Goal: Transaction & Acquisition: Purchase product/service

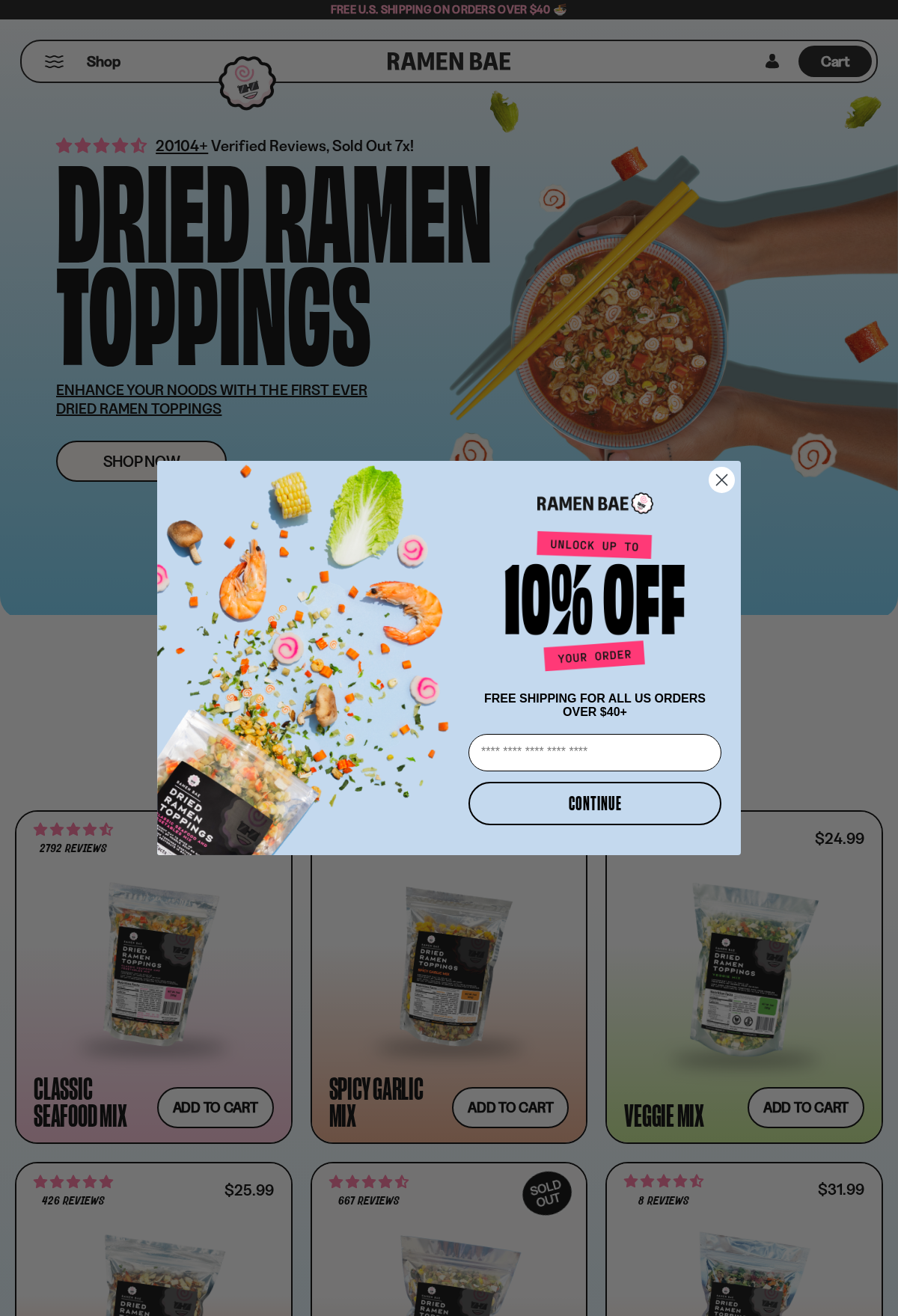
click at [736, 480] on form "FREE SHIPPING FOR ALL US ORDERS OVER $40+ Email CONTINUE ******" at bounding box center [449, 658] width 584 height 394
click at [728, 478] on circle "Close dialog" at bounding box center [721, 479] width 25 height 25
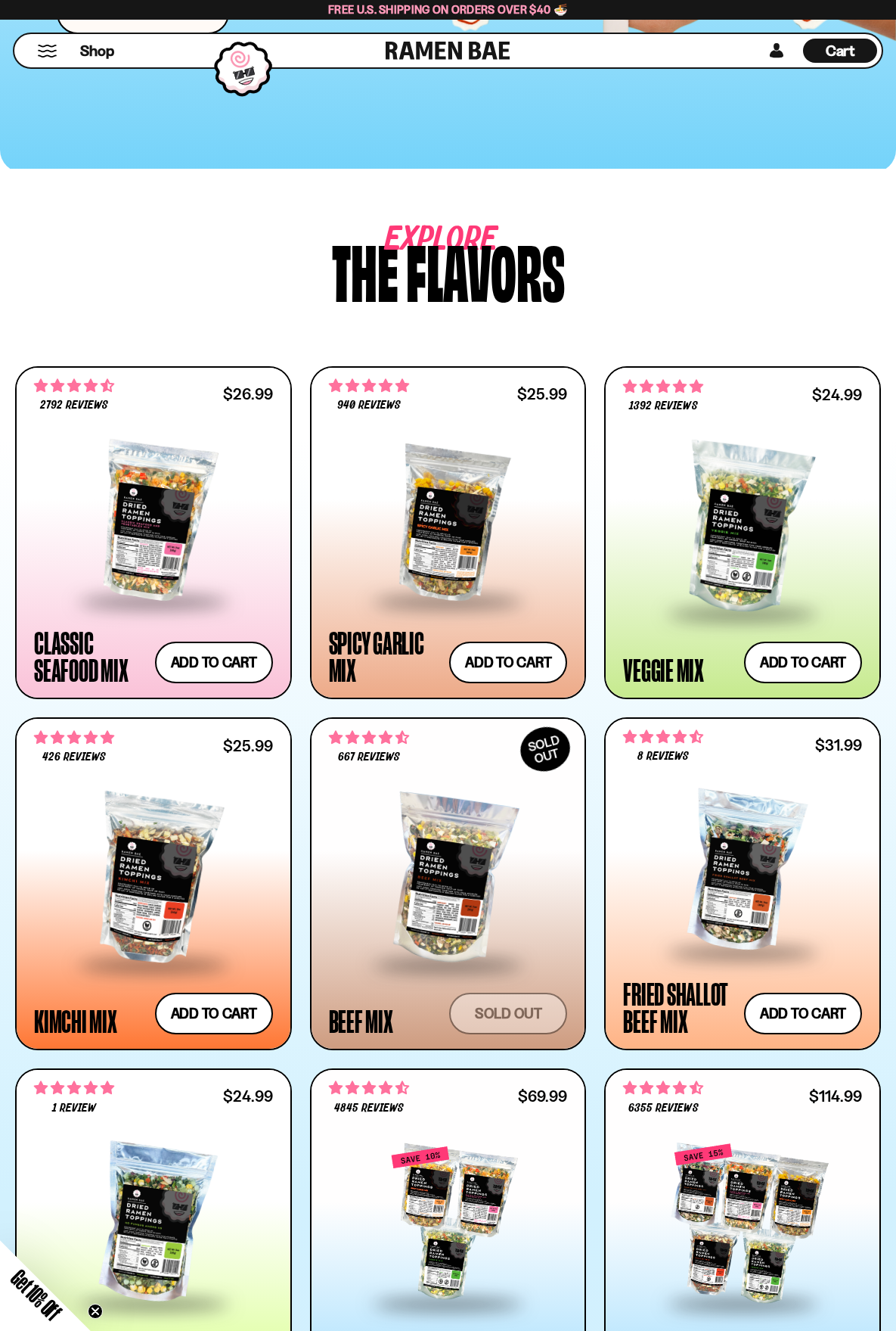
scroll to position [605, 0]
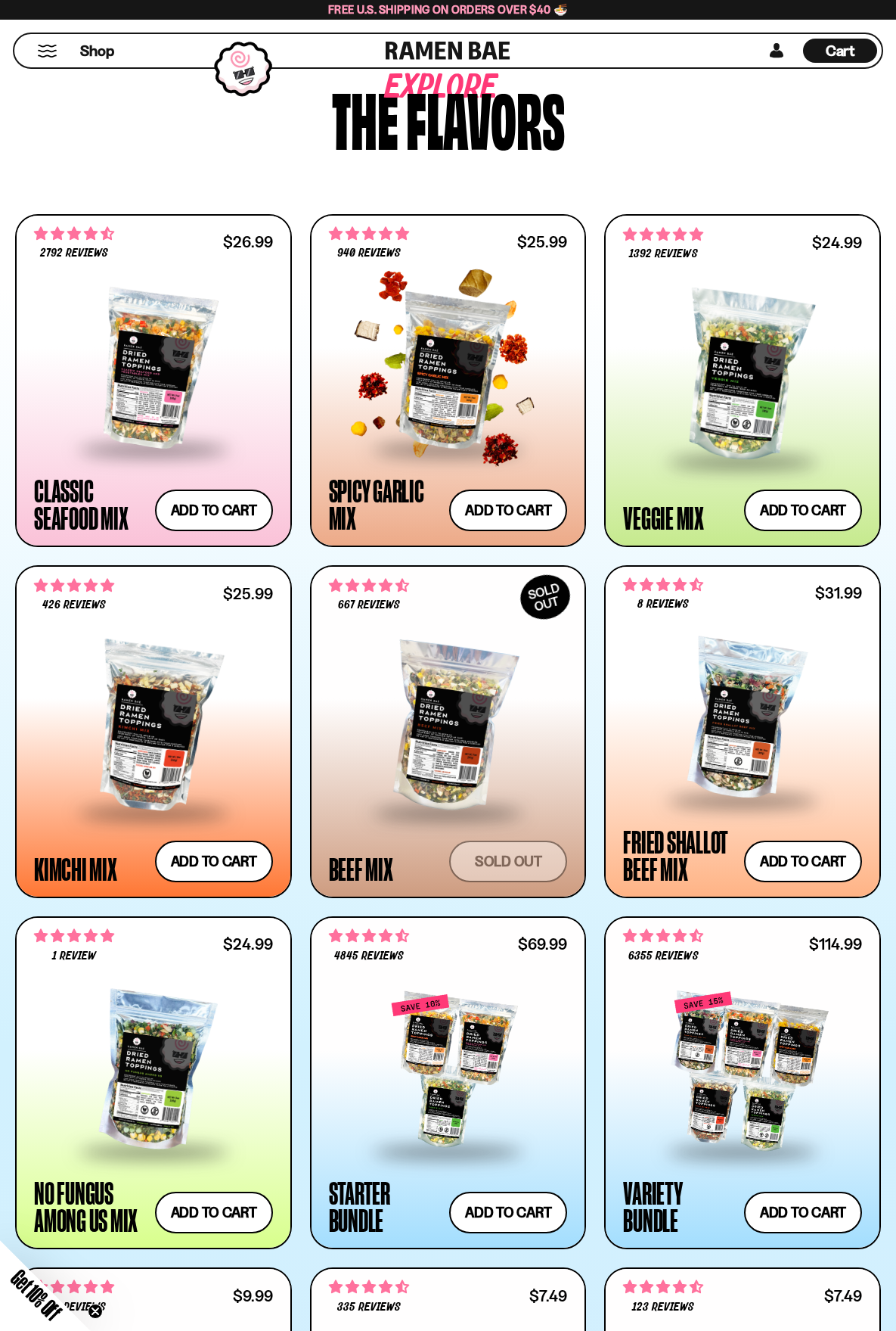
click at [480, 407] on div at bounding box center [449, 369] width 239 height 156
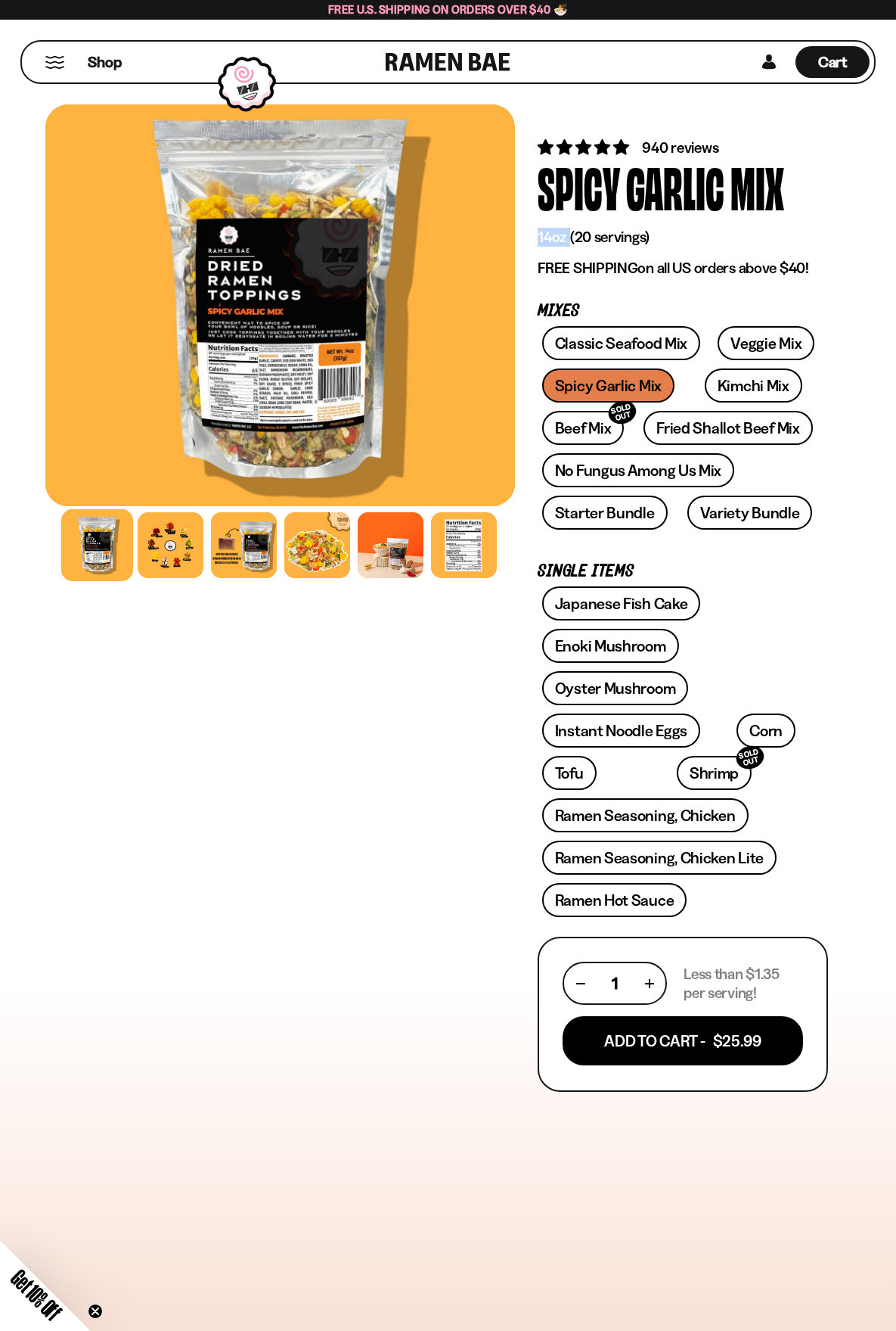
drag, startPoint x: 538, startPoint y: 235, endPoint x: 568, endPoint y: 230, distance: 30.4
click at [568, 230] on p "14oz (20 servings)" at bounding box center [683, 237] width 291 height 19
click at [650, 232] on p "14oz (20 servings)" at bounding box center [683, 237] width 291 height 19
click at [181, 552] on div at bounding box center [170, 545] width 72 height 72
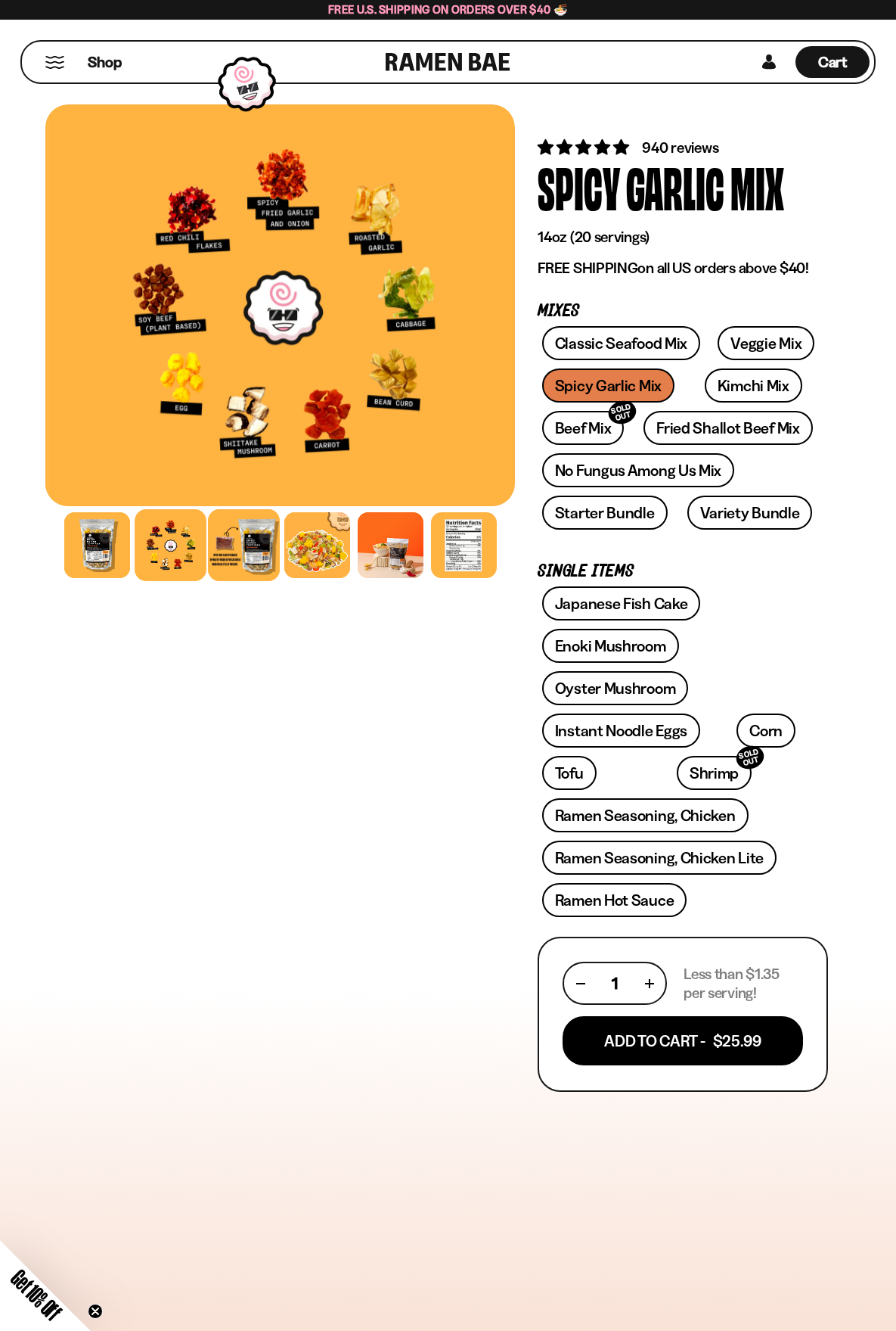
click at [239, 553] on div at bounding box center [244, 545] width 72 height 72
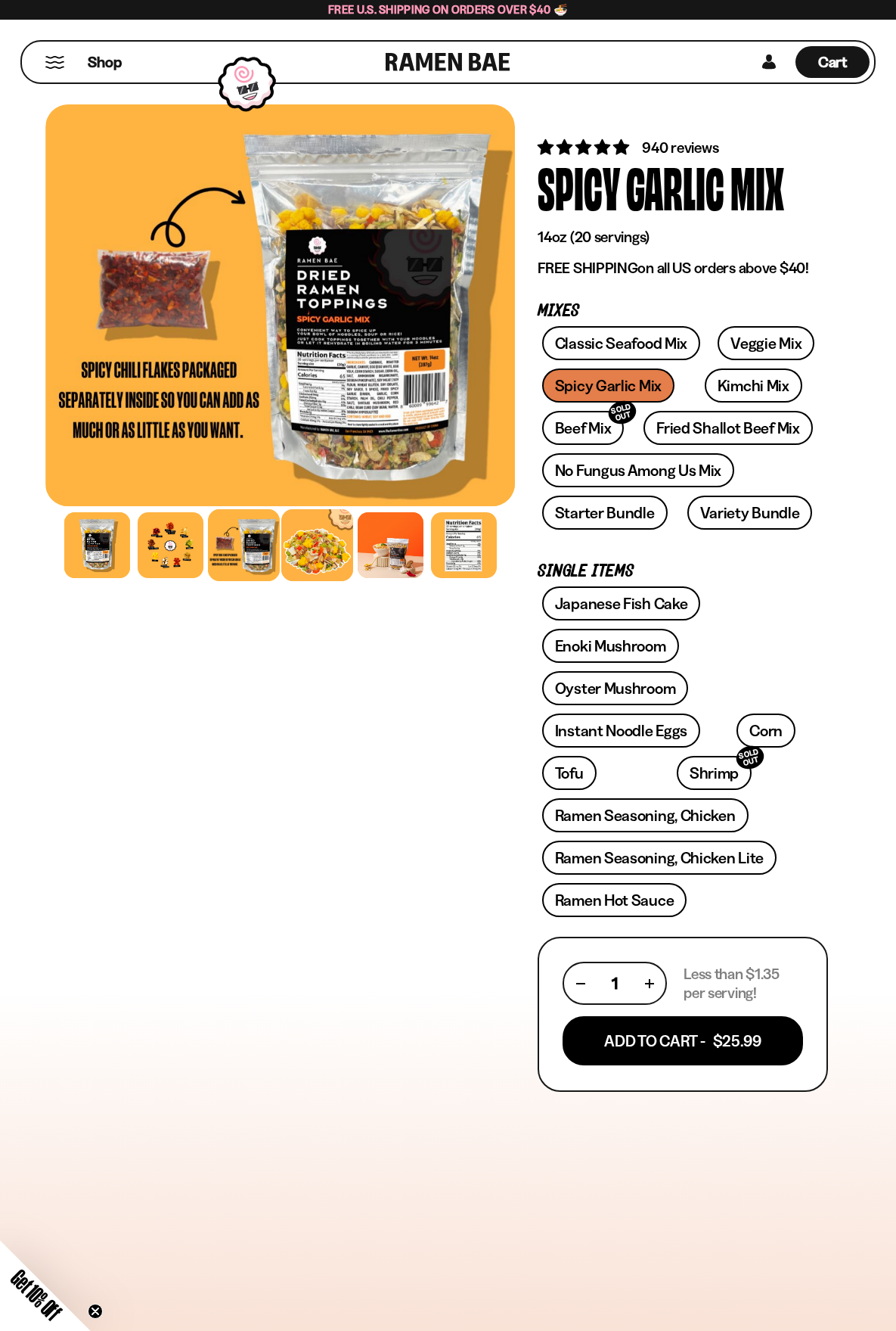
click at [312, 559] on div at bounding box center [318, 545] width 72 height 72
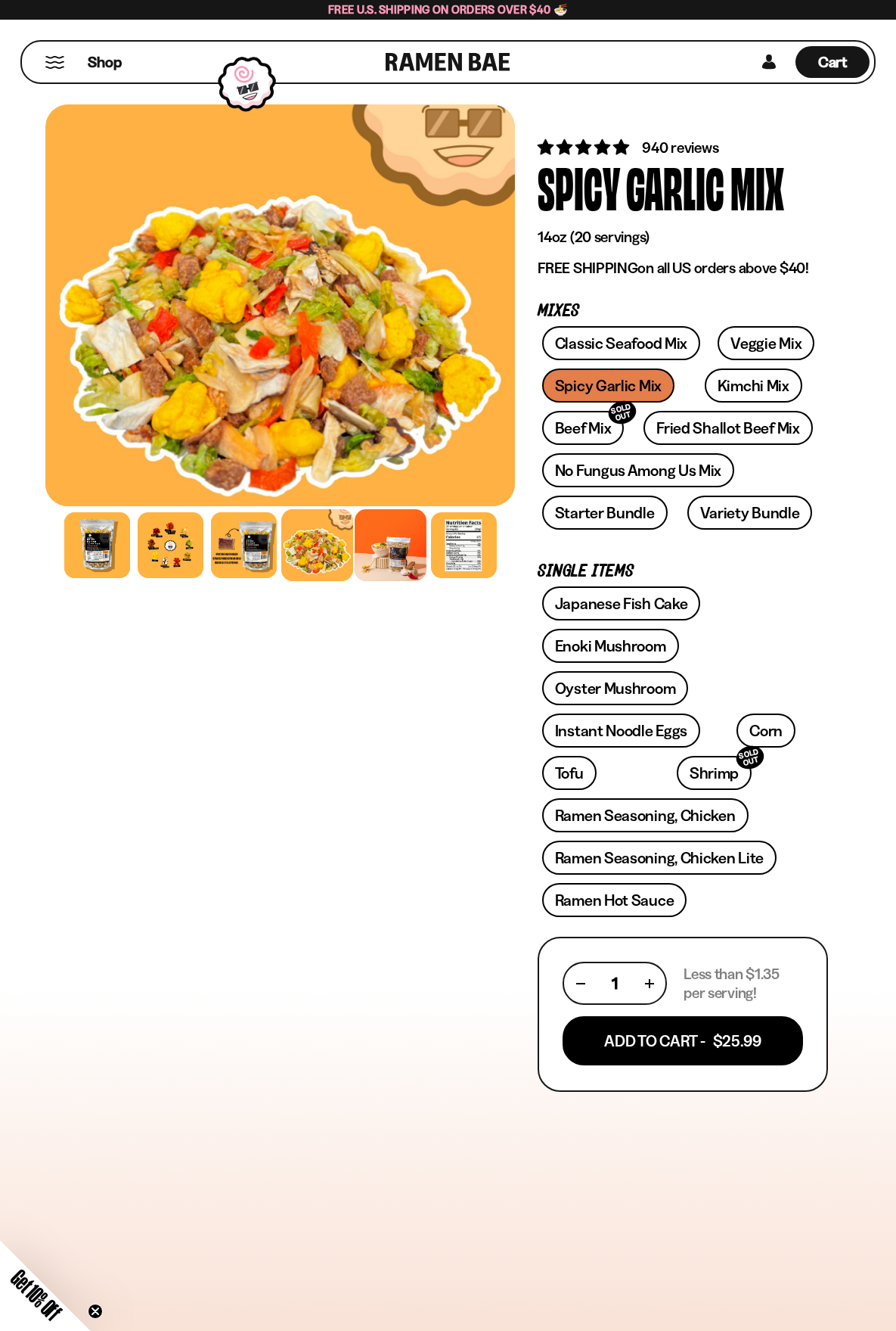
click at [404, 575] on div at bounding box center [390, 545] width 72 height 72
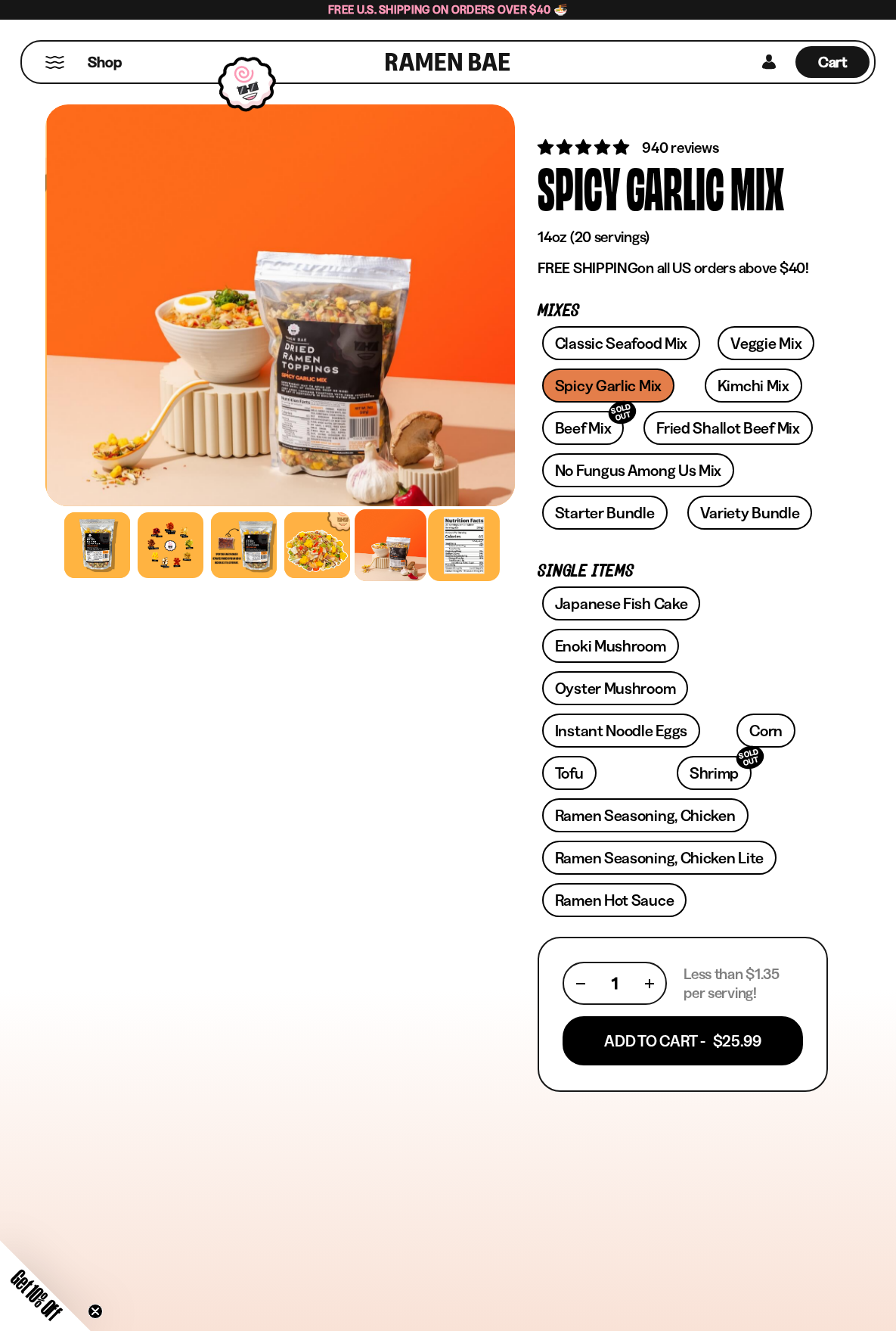
click at [472, 559] on div at bounding box center [464, 545] width 72 height 72
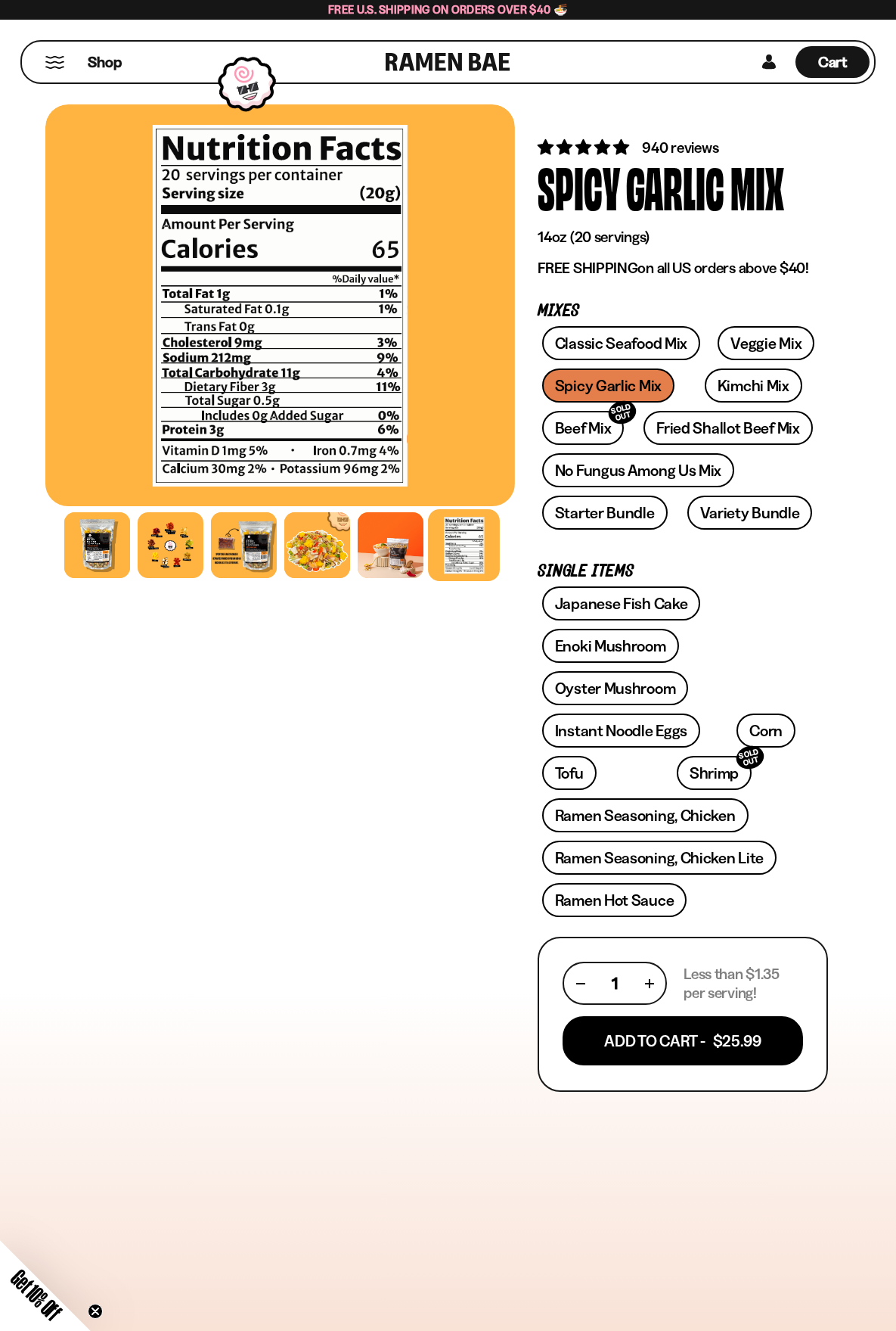
click at [352, 550] on div at bounding box center [281, 546] width 470 height 74
click at [326, 550] on div at bounding box center [318, 545] width 72 height 72
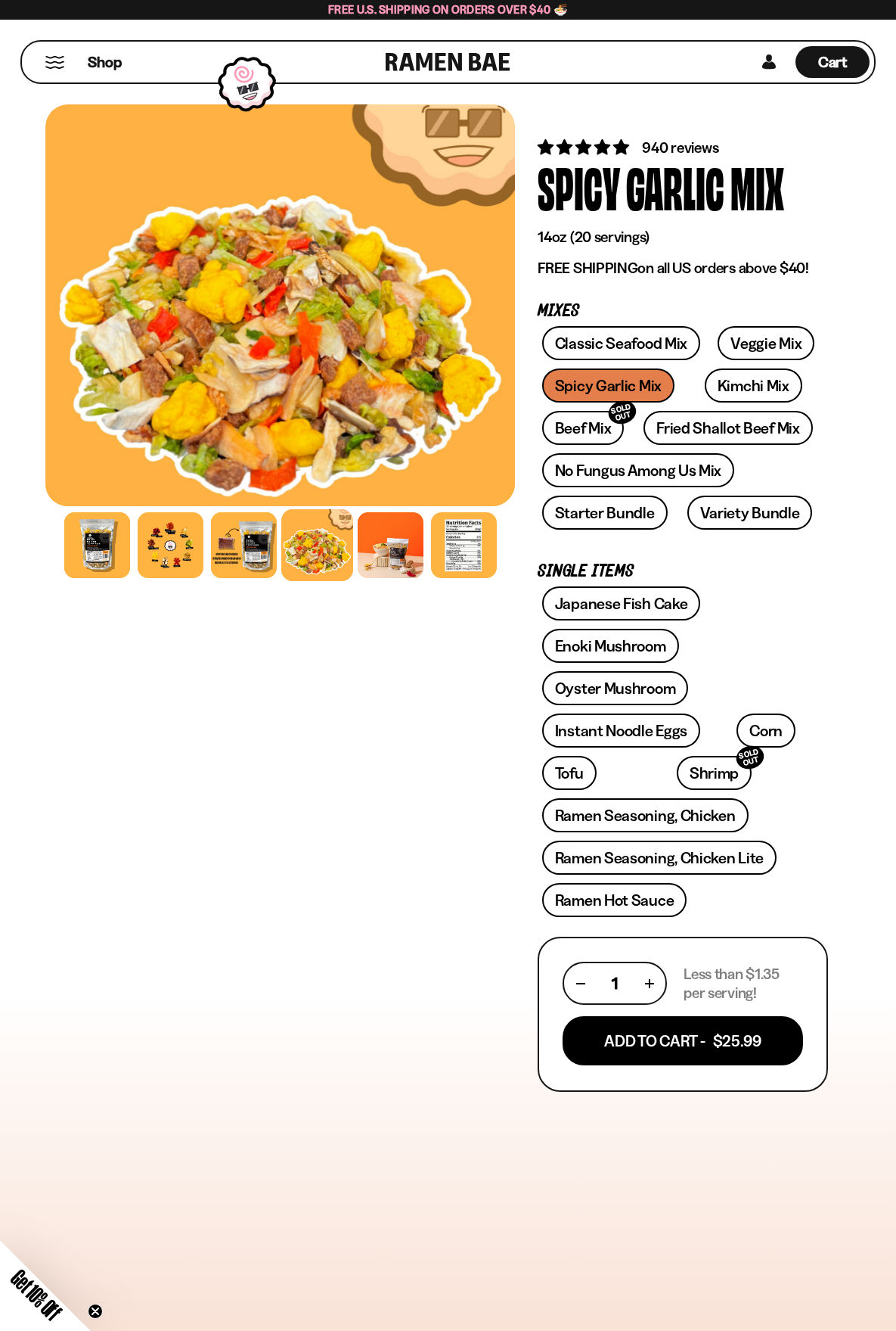
click at [295, 782] on div "FADCB6FD-DFAB-4417-9F21-029242090B77 FADCB6FD-DFAB-4417-9F21-029242090B77" at bounding box center [281, 998] width 470 height 1799
click at [152, 550] on div at bounding box center [170, 545] width 72 height 72
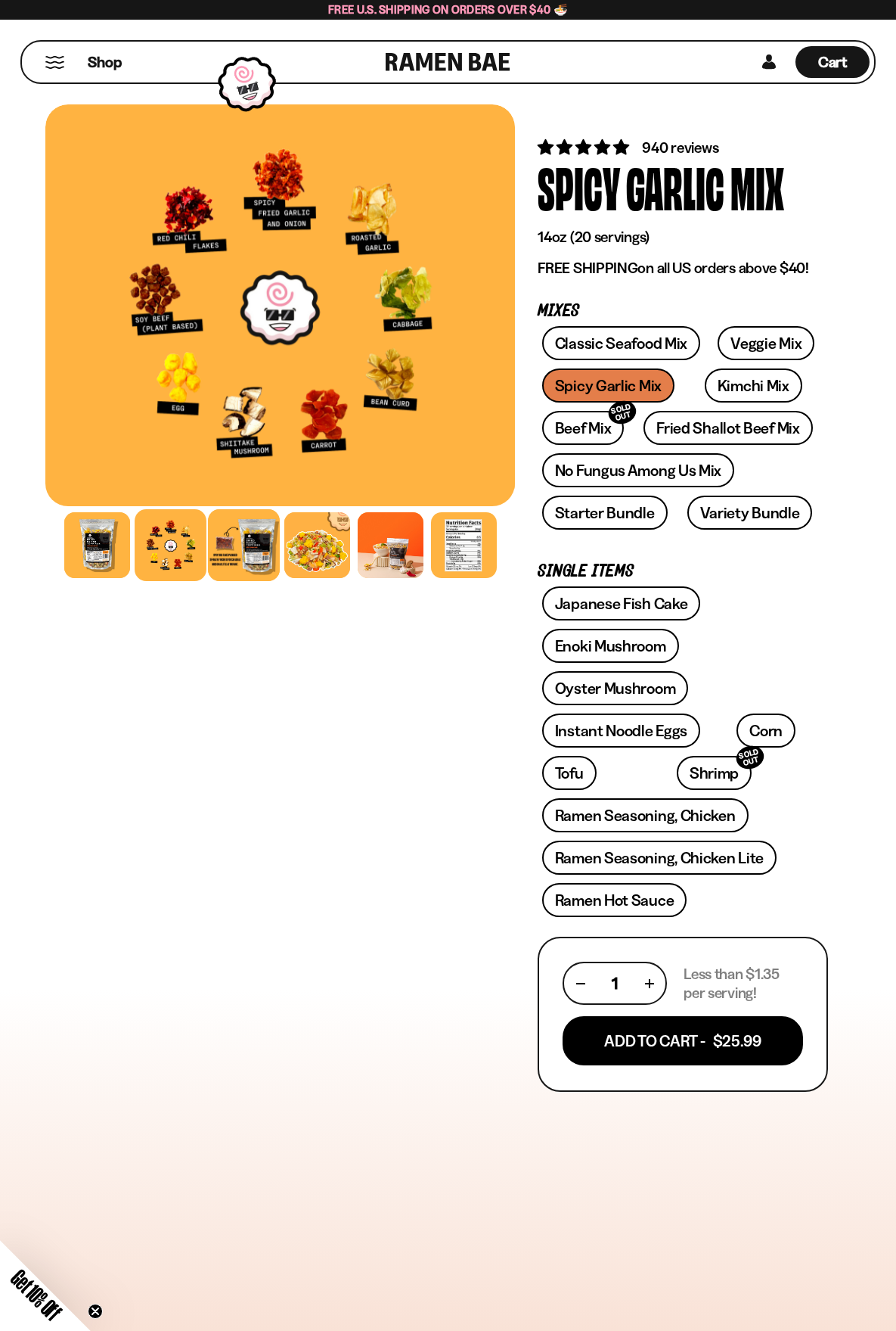
click at [232, 555] on div at bounding box center [244, 545] width 72 height 72
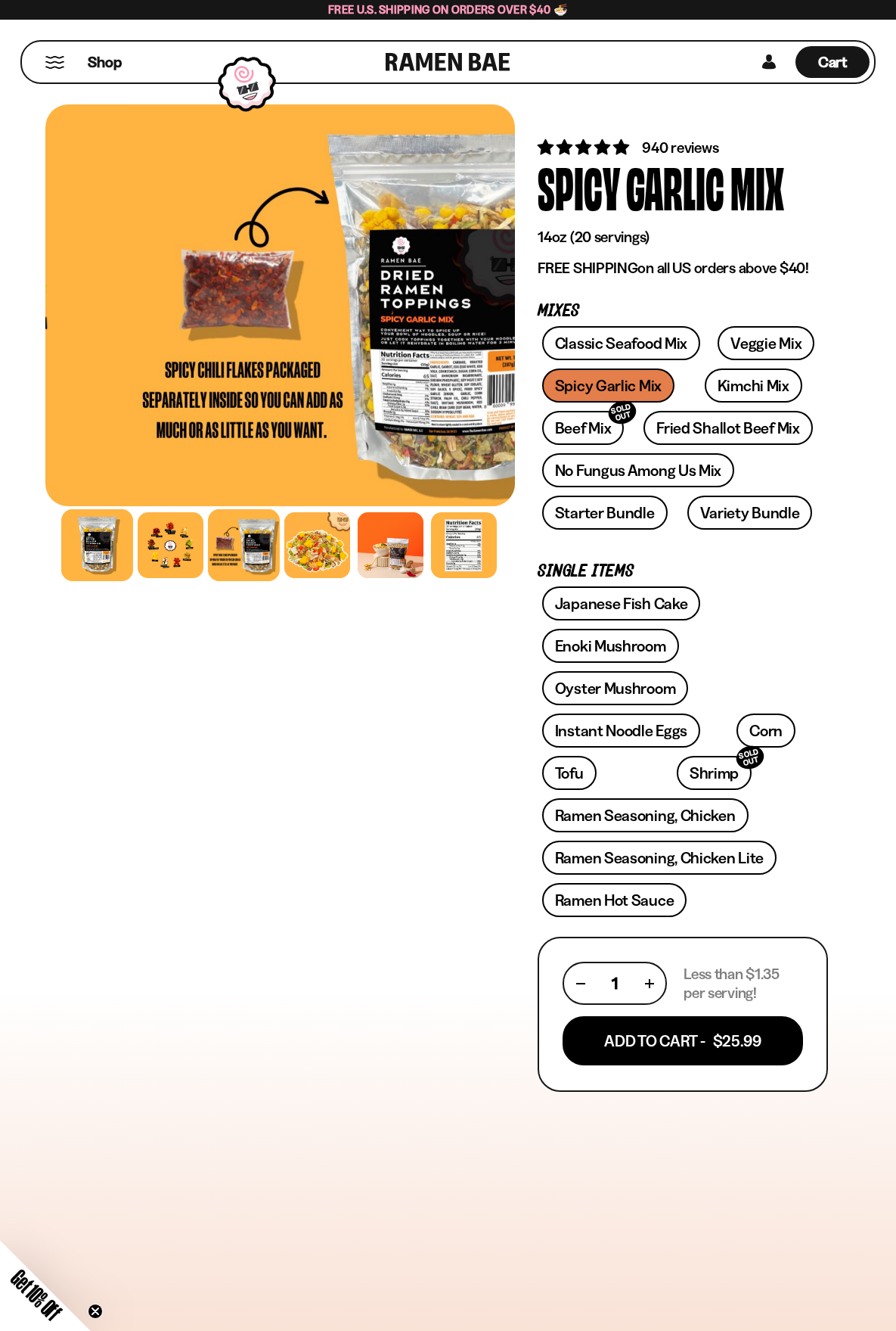
click at [119, 555] on div at bounding box center [98, 545] width 72 height 72
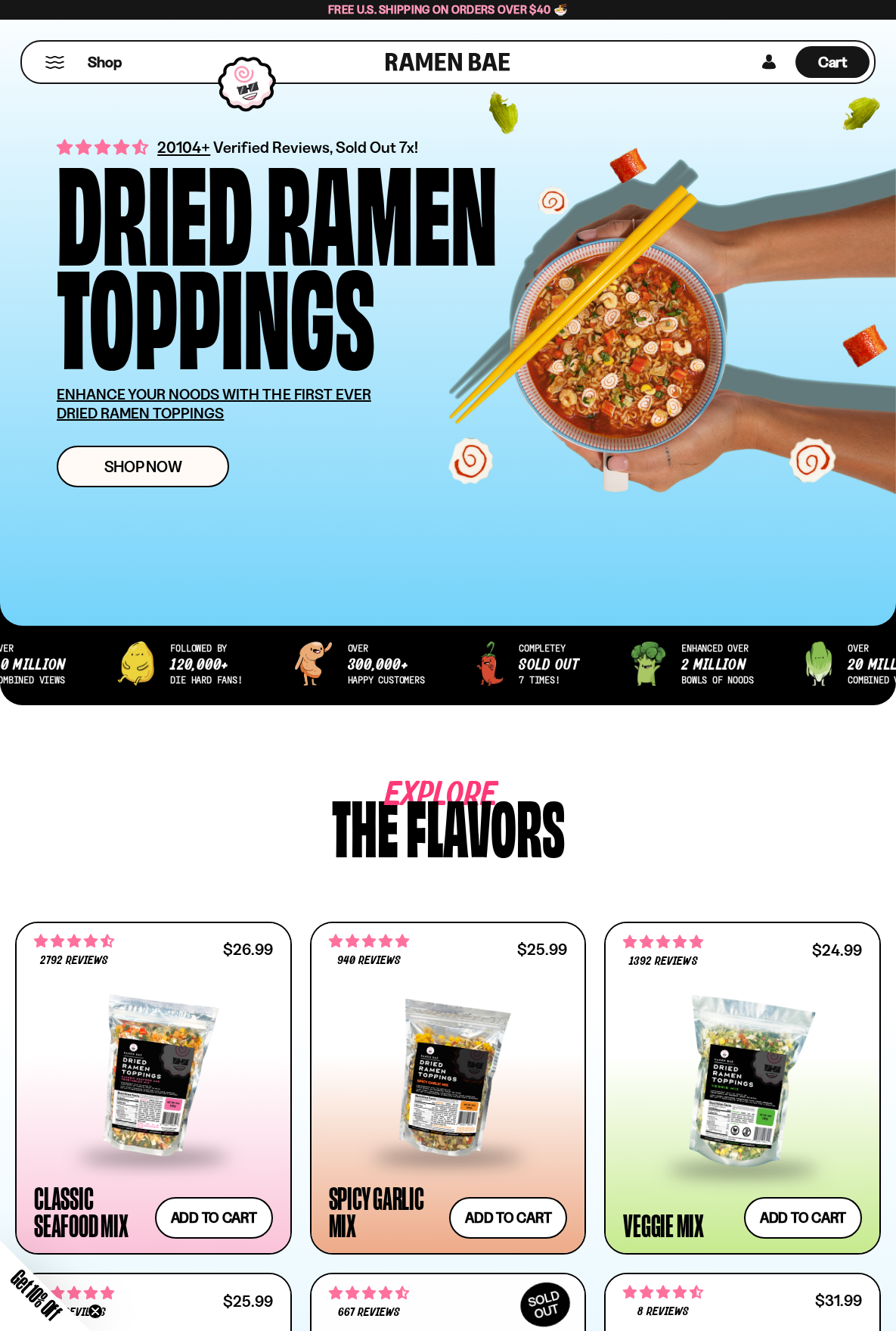
drag, startPoint x: 593, startPoint y: 830, endPoint x: 553, endPoint y: 505, distance: 327.5
